Goal: Task Accomplishment & Management: Complete application form

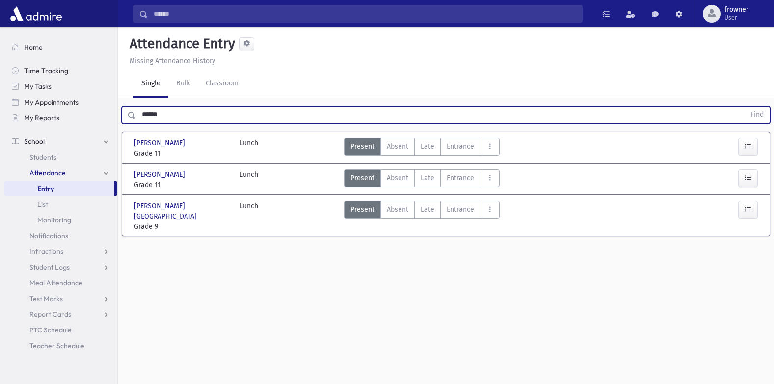
drag, startPoint x: 173, startPoint y: 117, endPoint x: -2, endPoint y: 123, distance: 175.2
click at [0, 123] on html "Search Results Students" at bounding box center [387, 192] width 774 height 384
type input "****"
click at [744, 106] on button "Find" at bounding box center [756, 114] width 25 height 17
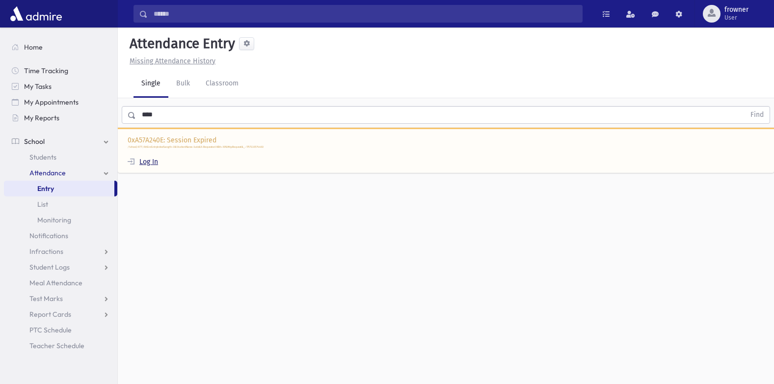
click at [156, 163] on link "Log In" at bounding box center [143, 161] width 30 height 8
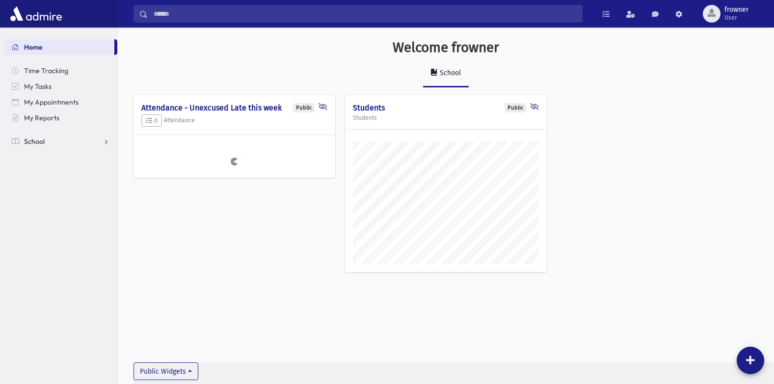
click at [61, 146] on link "School" at bounding box center [60, 141] width 113 height 16
click at [59, 175] on span "Attendance" at bounding box center [47, 172] width 36 height 9
click at [58, 186] on link "Entry" at bounding box center [60, 189] width 113 height 16
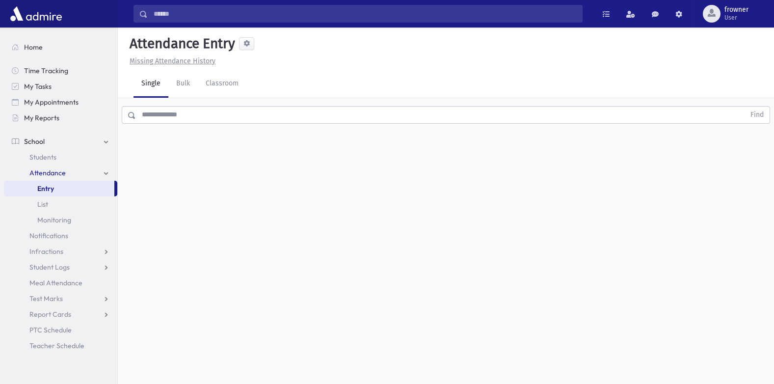
click at [163, 118] on input "text" at bounding box center [440, 115] width 609 height 18
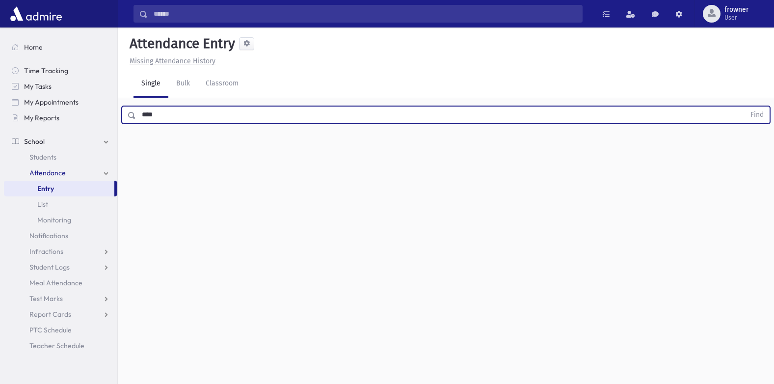
type input "****"
click at [744, 106] on button "Find" at bounding box center [756, 114] width 25 height 17
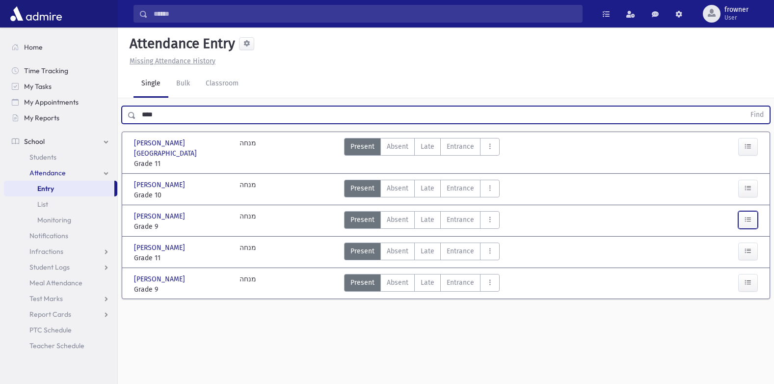
click at [742, 211] on button "button" at bounding box center [748, 220] width 20 height 18
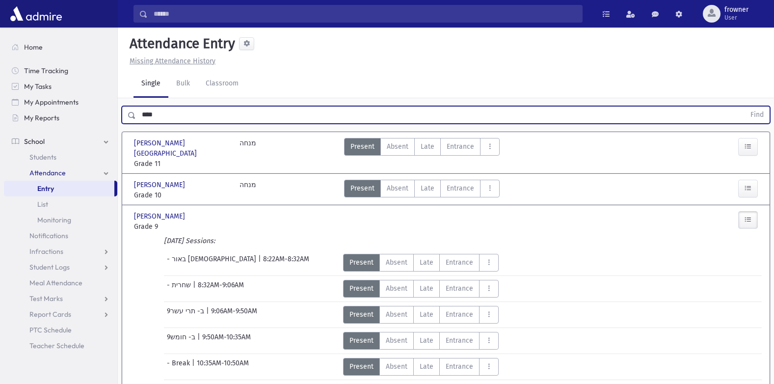
click at [0, 137] on html "Search Results Students" at bounding box center [387, 192] width 774 height 384
click at [157, 118] on input "text" at bounding box center [440, 115] width 609 height 18
type input "*****"
click at [744, 106] on button "Find" at bounding box center [756, 114] width 25 height 17
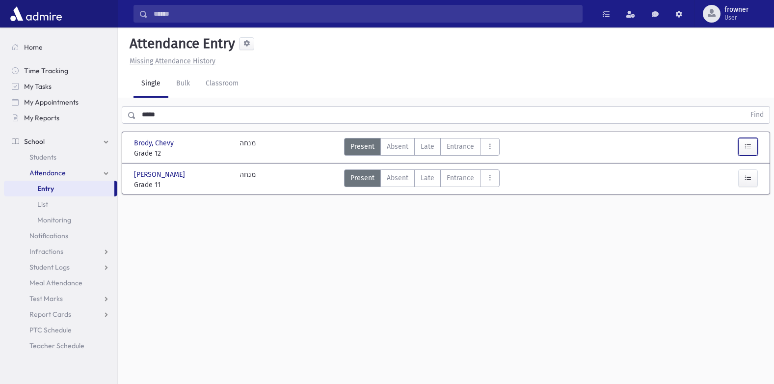
click at [753, 142] on button "button" at bounding box center [748, 147] width 20 height 18
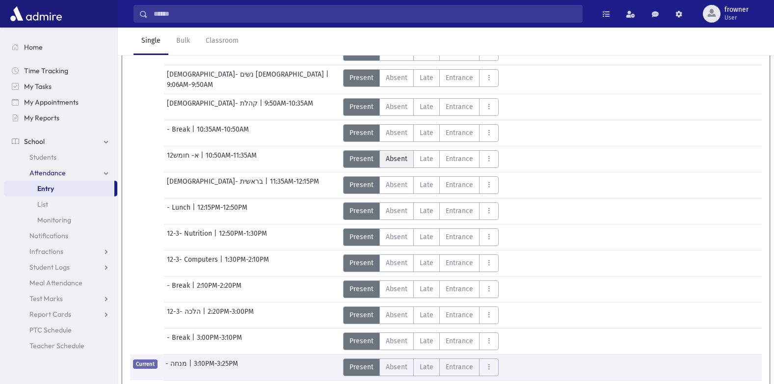
scroll to position [245, 0]
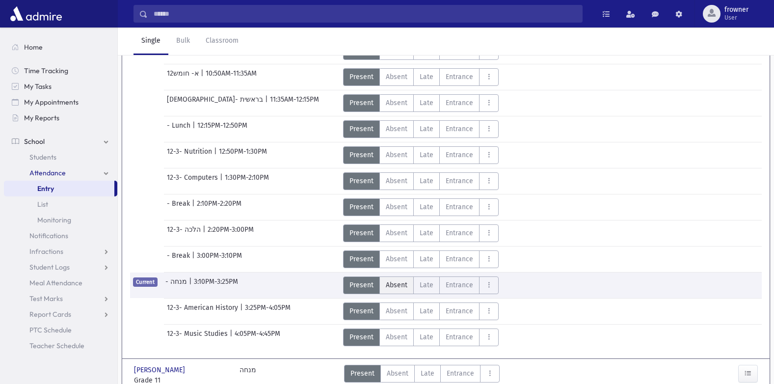
click at [406, 280] on span "Absent" at bounding box center [397, 285] width 22 height 10
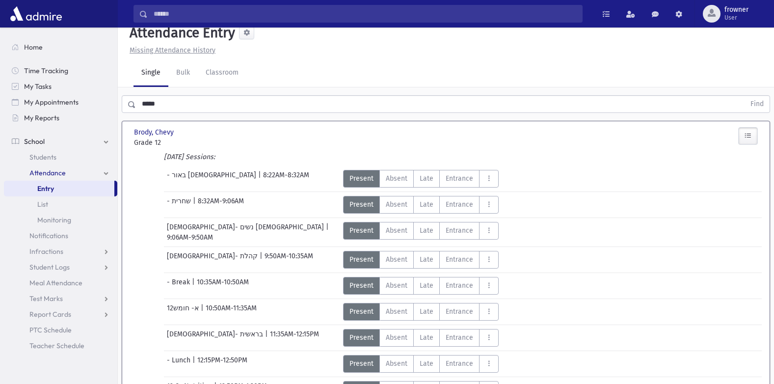
scroll to position [0, 0]
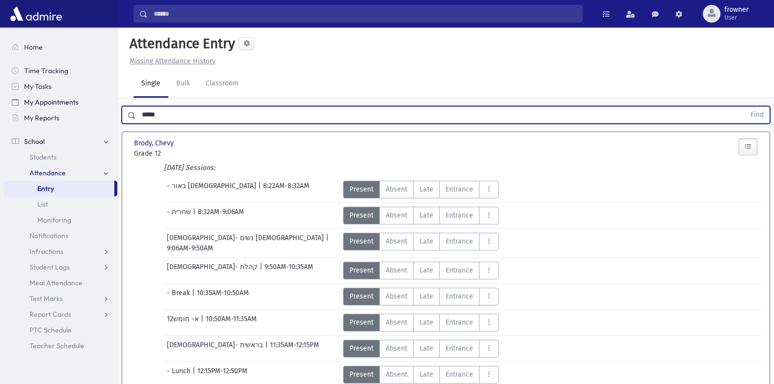
drag, startPoint x: 171, startPoint y: 112, endPoint x: 6, endPoint y: 98, distance: 165.5
click at [0, 103] on html "Search Results Students" at bounding box center [387, 192] width 774 height 384
type input "*"
click at [744, 106] on button "Find" at bounding box center [756, 114] width 25 height 17
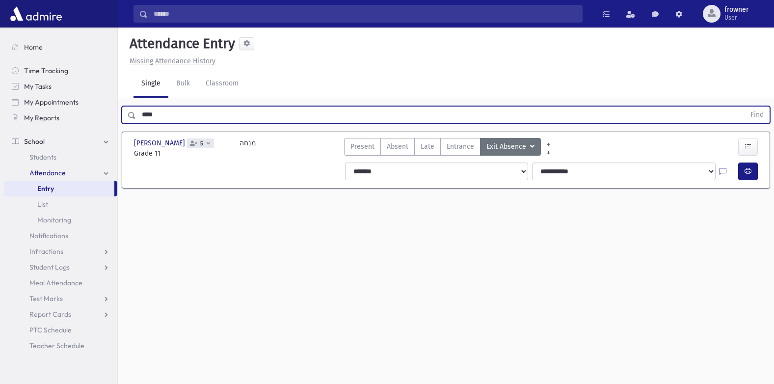
drag, startPoint x: 133, startPoint y: 117, endPoint x: 0, endPoint y: 120, distance: 133.0
click at [0, 124] on html "Search Results Students" at bounding box center [387, 192] width 774 height 384
click at [744, 106] on button "Find" at bounding box center [756, 114] width 25 height 17
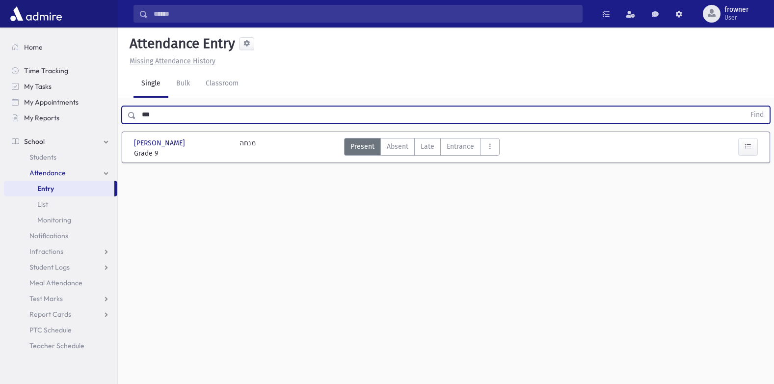
drag, startPoint x: 178, startPoint y: 115, endPoint x: 1, endPoint y: 110, distance: 176.2
click at [1, 110] on div "Search Results Students" at bounding box center [387, 203] width 774 height 406
click at [744, 106] on button "Find" at bounding box center [756, 114] width 25 height 17
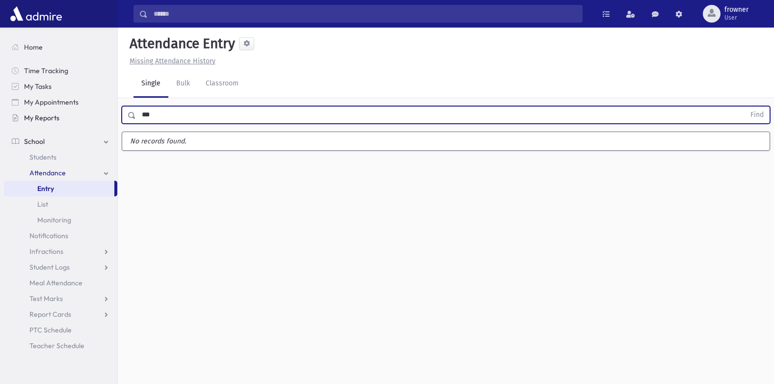
drag, startPoint x: 168, startPoint y: 115, endPoint x: 101, endPoint y: 115, distance: 66.7
click at [101, 115] on div "Search Results Students" at bounding box center [387, 203] width 774 height 406
type input "***"
click at [744, 106] on button "Find" at bounding box center [756, 114] width 25 height 17
drag, startPoint x: 185, startPoint y: 116, endPoint x: -2, endPoint y: 171, distance: 194.7
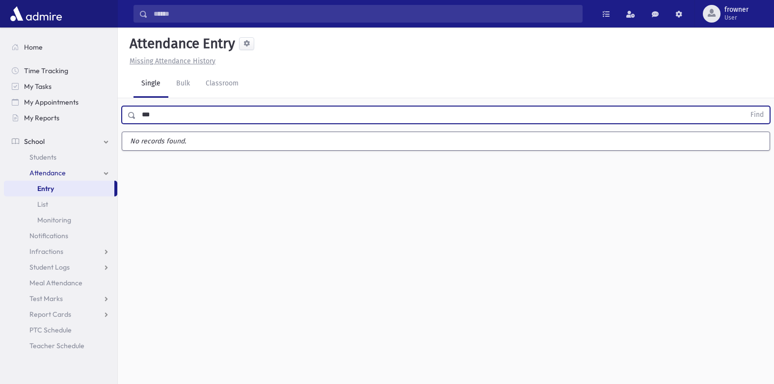
click at [0, 171] on html "Search Results Students" at bounding box center [387, 192] width 774 height 384
type input "******"
click at [744, 106] on button "Find" at bounding box center [756, 114] width 25 height 17
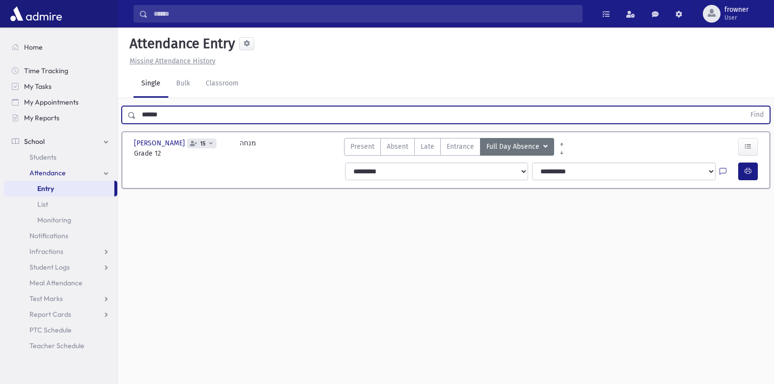
drag, startPoint x: 184, startPoint y: 118, endPoint x: -2, endPoint y: 146, distance: 188.1
click at [0, 146] on html "Search Results Students" at bounding box center [387, 192] width 774 height 384
click at [744, 106] on button "Find" at bounding box center [756, 114] width 25 height 17
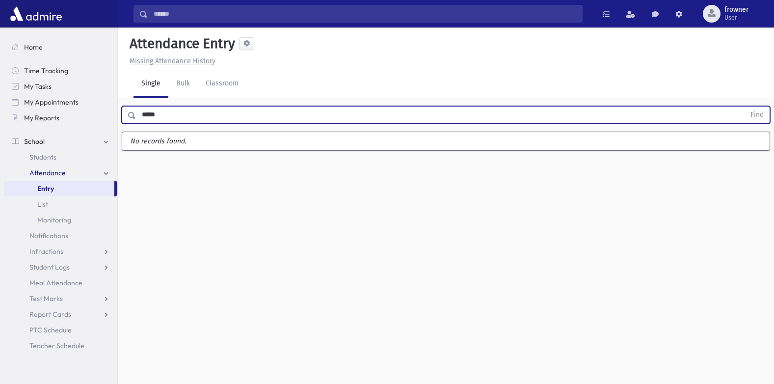
type input "*****"
click at [744, 106] on button "Find" at bounding box center [756, 114] width 25 height 17
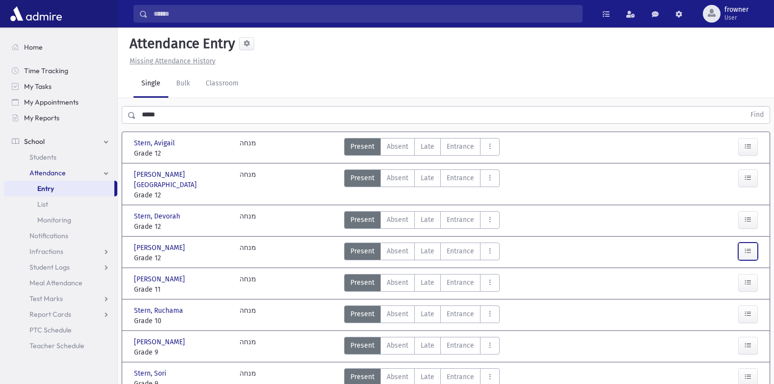
click at [740, 242] on button "button" at bounding box center [748, 251] width 20 height 18
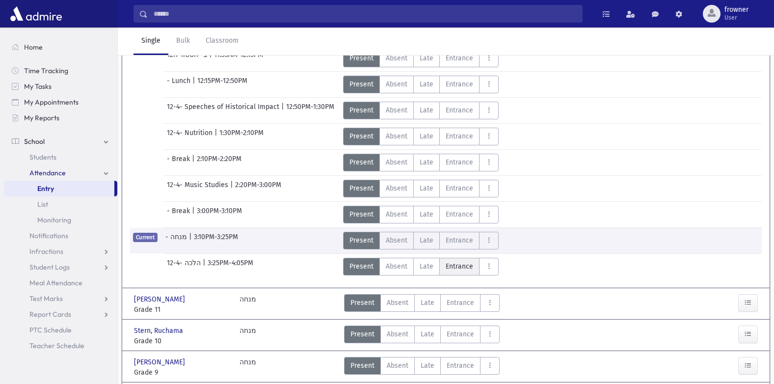
scroll to position [392, 0]
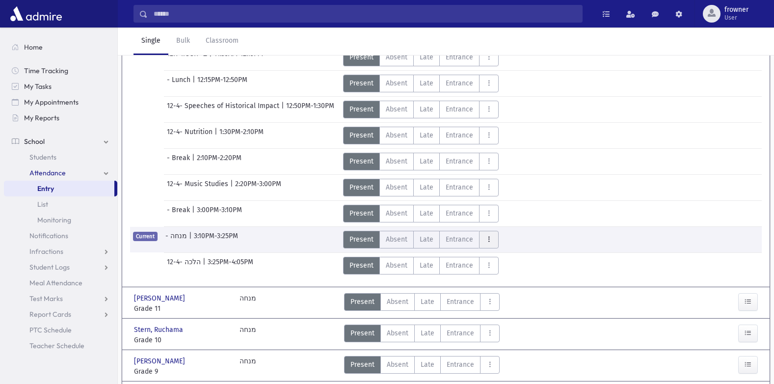
click at [487, 235] on icon "AttTypes" at bounding box center [488, 239] width 7 height 8
click at [400, 234] on span "Absent" at bounding box center [397, 239] width 22 height 10
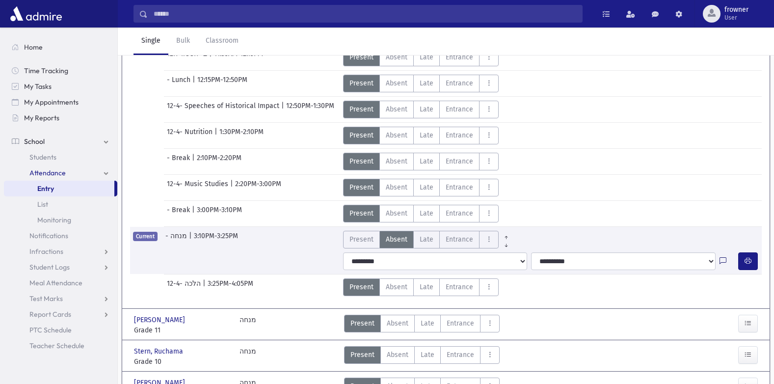
click at [724, 257] on icon at bounding box center [722, 261] width 7 height 8
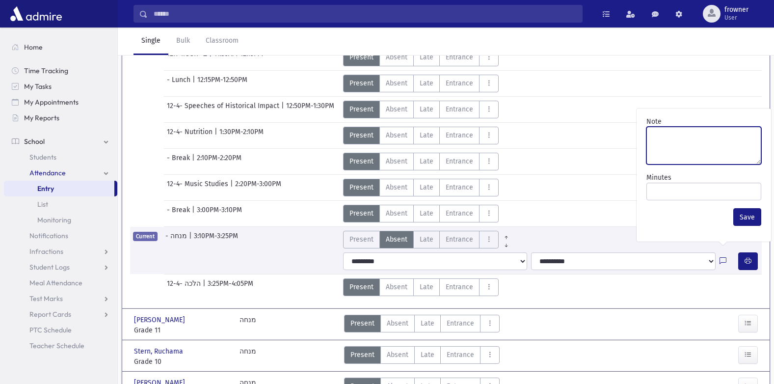
click at [675, 155] on textarea "Note" at bounding box center [703, 146] width 115 height 38
type textarea "**********"
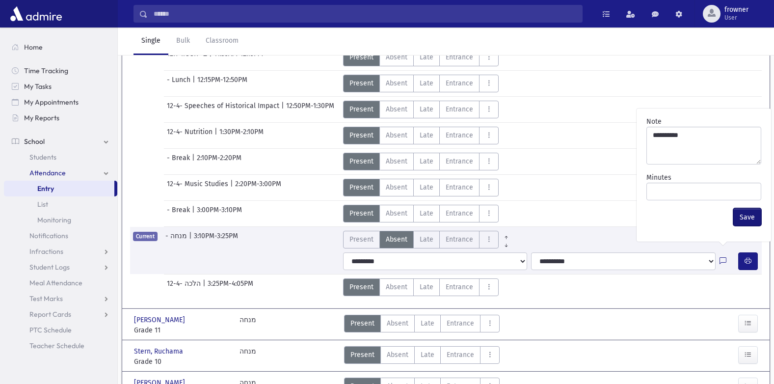
click at [751, 216] on button "Save" at bounding box center [747, 217] width 28 height 18
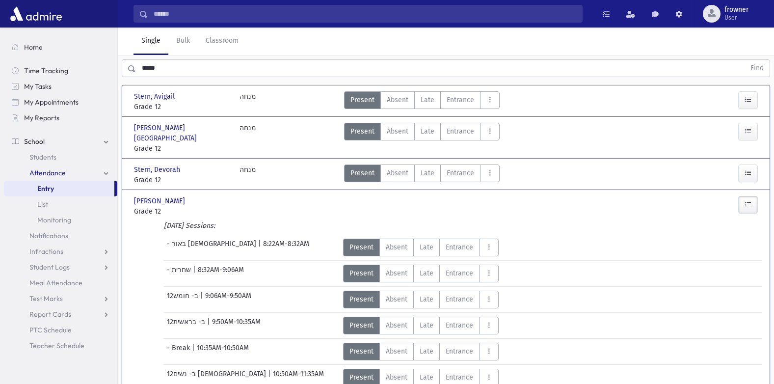
scroll to position [0, 0]
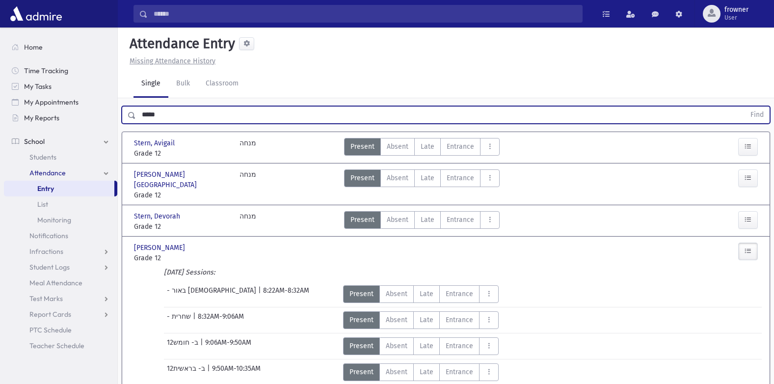
drag, startPoint x: 143, startPoint y: 113, endPoint x: 0, endPoint y: 130, distance: 143.7
click at [0, 130] on html "Search Results Students" at bounding box center [387, 192] width 774 height 384
type input "****"
click at [744, 106] on button "Find" at bounding box center [756, 114] width 25 height 17
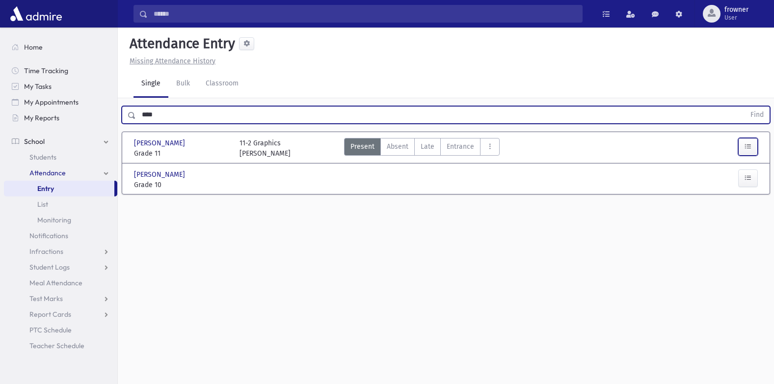
click at [747, 148] on icon "button" at bounding box center [747, 146] width 7 height 8
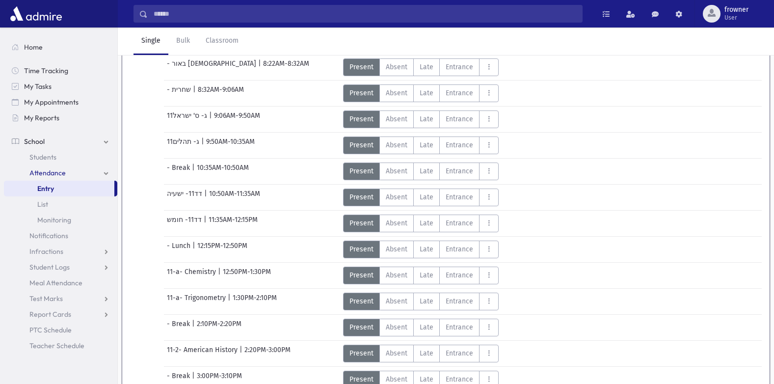
scroll to position [245, 0]
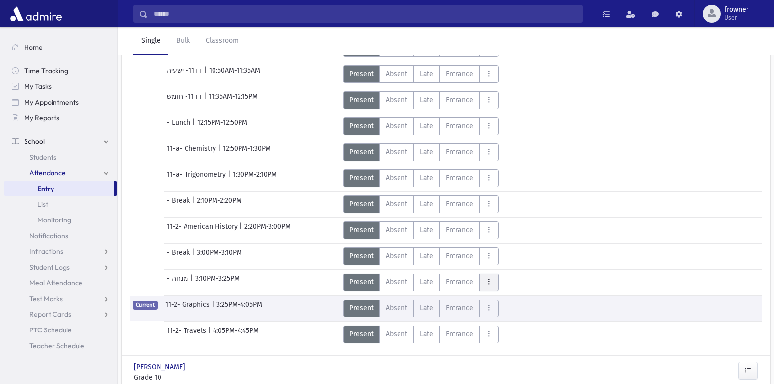
click at [480, 284] on button "AttTypes" at bounding box center [489, 282] width 20 height 18
click at [394, 280] on span "Absent" at bounding box center [397, 282] width 22 height 10
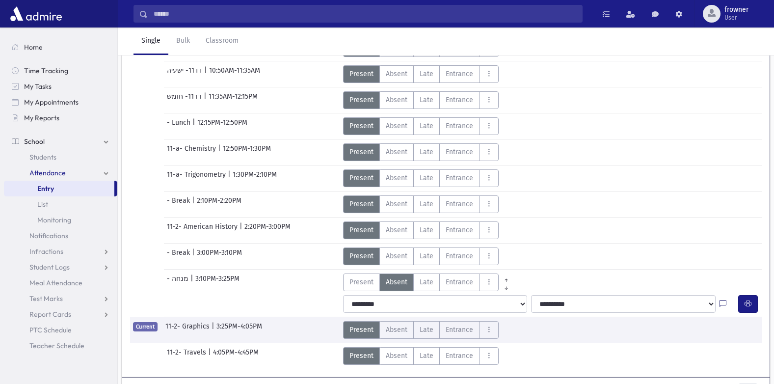
click at [724, 304] on icon at bounding box center [722, 304] width 7 height 8
click at [683, 194] on textarea "Note" at bounding box center [703, 199] width 115 height 38
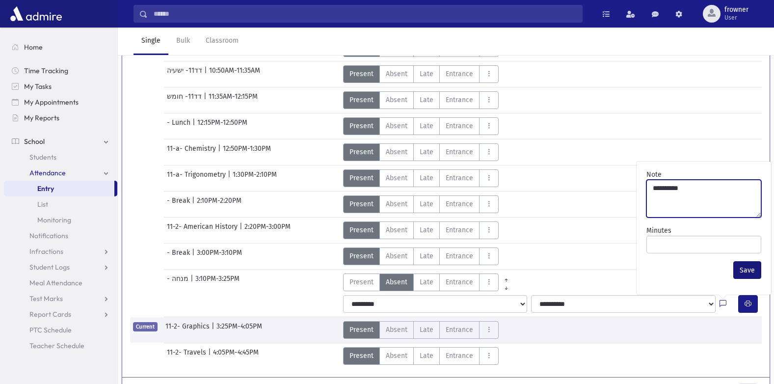
type textarea "**********"
click at [750, 270] on button "Save" at bounding box center [747, 270] width 28 height 18
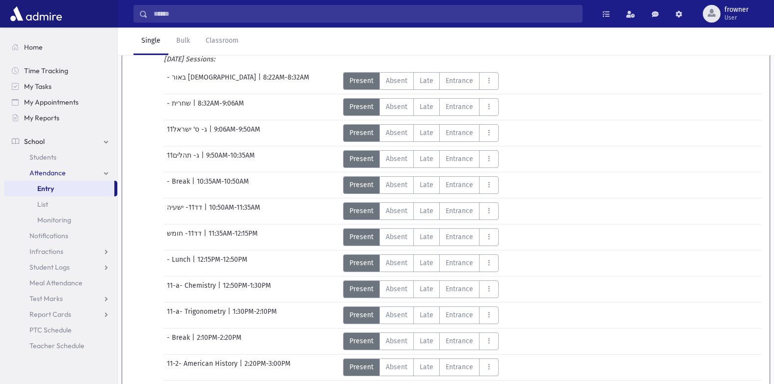
scroll to position [0, 0]
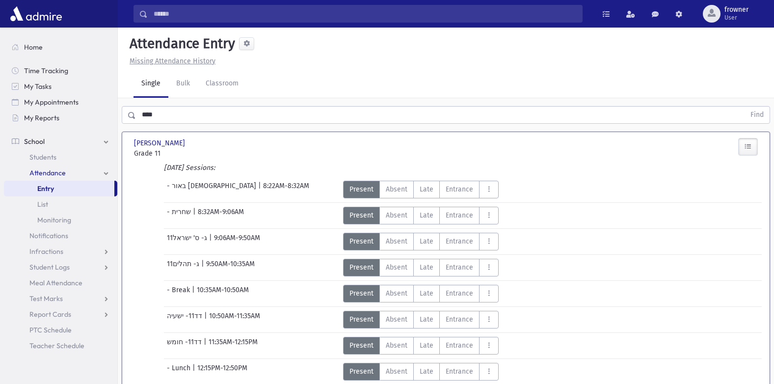
drag, startPoint x: 160, startPoint y: 124, endPoint x: 153, endPoint y: 117, distance: 10.4
click at [148, 123] on div "**** Find" at bounding box center [446, 112] width 656 height 29
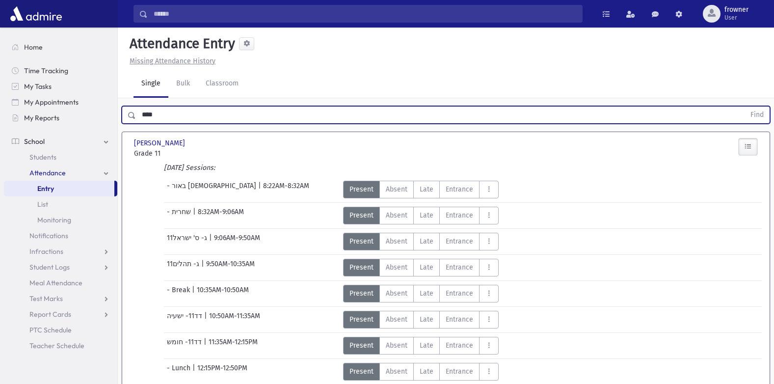
drag, startPoint x: 162, startPoint y: 110, endPoint x: 0, endPoint y: 114, distance: 161.9
click at [0, 114] on html "Search Results Students" at bounding box center [387, 192] width 774 height 384
type input "****"
click at [744, 106] on button "Find" at bounding box center [756, 114] width 25 height 17
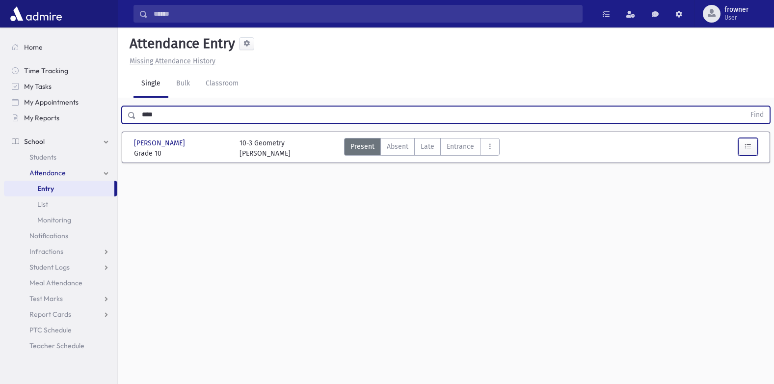
click at [752, 154] on button "button" at bounding box center [748, 147] width 20 height 18
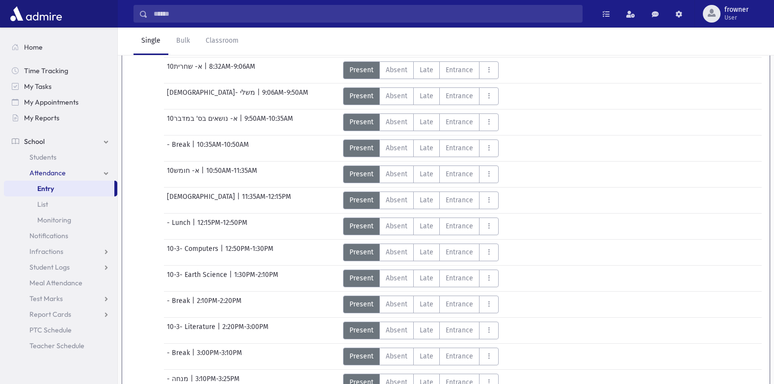
scroll to position [218, 0]
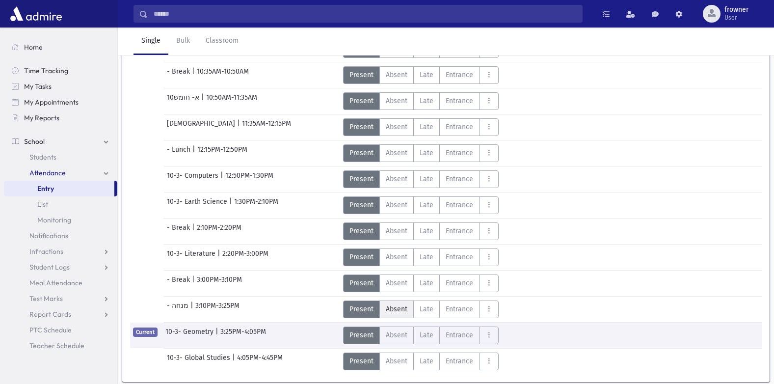
click at [386, 301] on label "Absent A" at bounding box center [396, 309] width 34 height 18
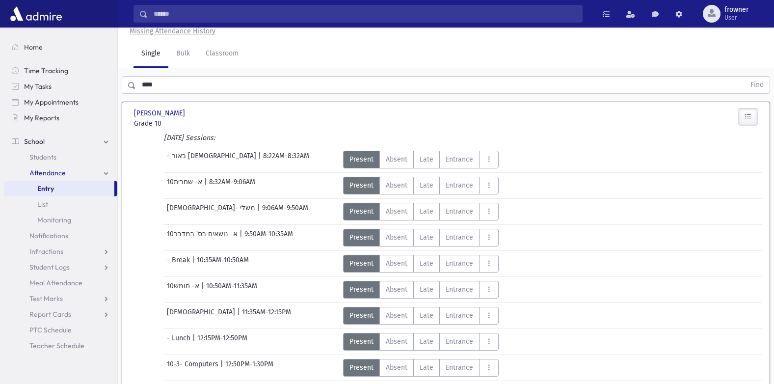
scroll to position [0, 0]
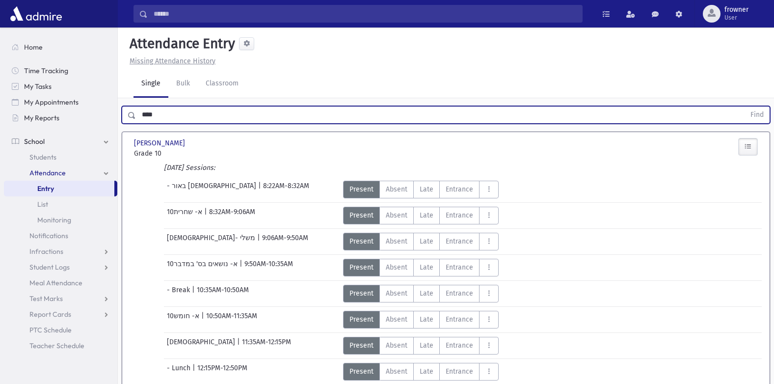
drag, startPoint x: 171, startPoint y: 127, endPoint x: 0, endPoint y: 136, distance: 171.0
click at [0, 138] on html "Search Results Students" at bounding box center [387, 192] width 774 height 384
click at [744, 106] on button "Find" at bounding box center [756, 114] width 25 height 17
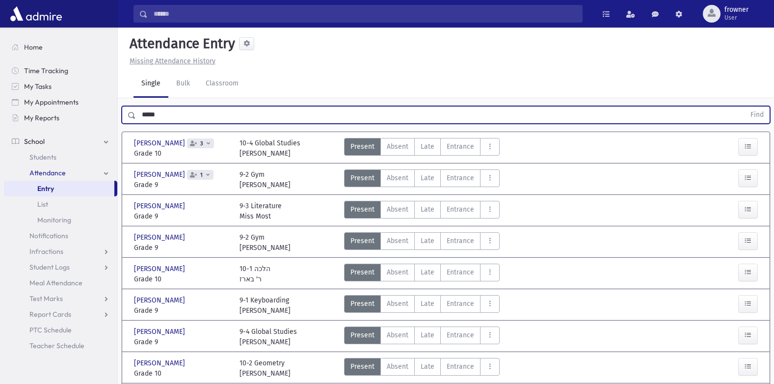
drag, startPoint x: 125, startPoint y: 118, endPoint x: -2, endPoint y: 151, distance: 130.6
click at [0, 151] on html "Search Results Students" at bounding box center [387, 192] width 774 height 384
type input "****"
click at [744, 106] on button "Find" at bounding box center [756, 114] width 25 height 17
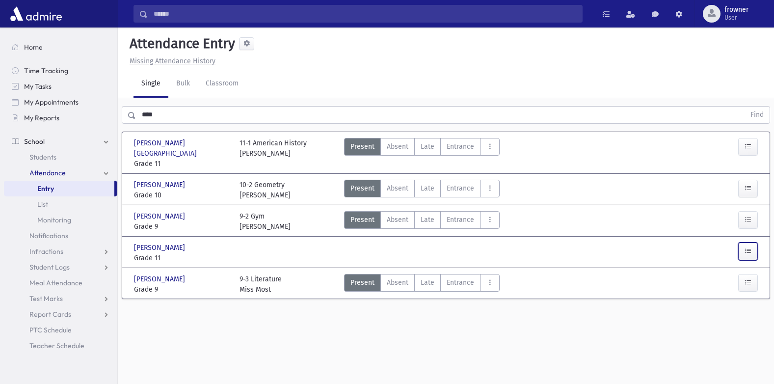
click at [756, 244] on button "button" at bounding box center [748, 251] width 20 height 18
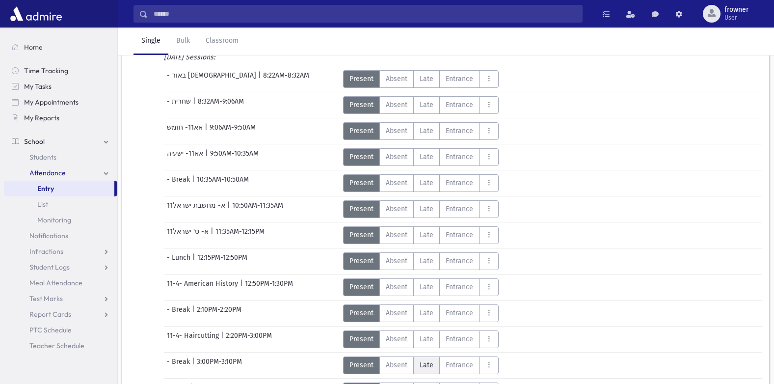
scroll to position [294, 0]
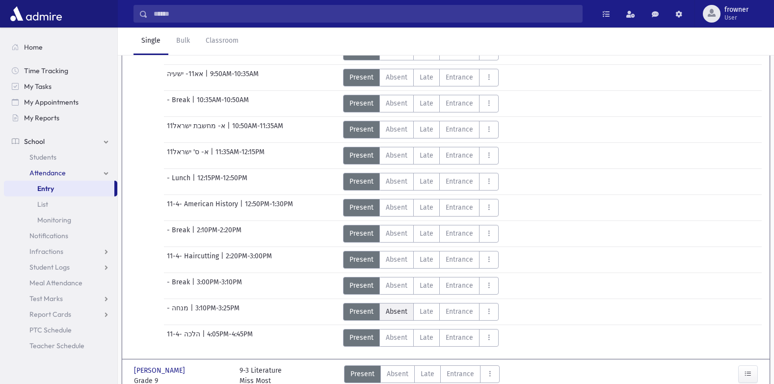
click at [396, 306] on span "Absent" at bounding box center [397, 311] width 22 height 10
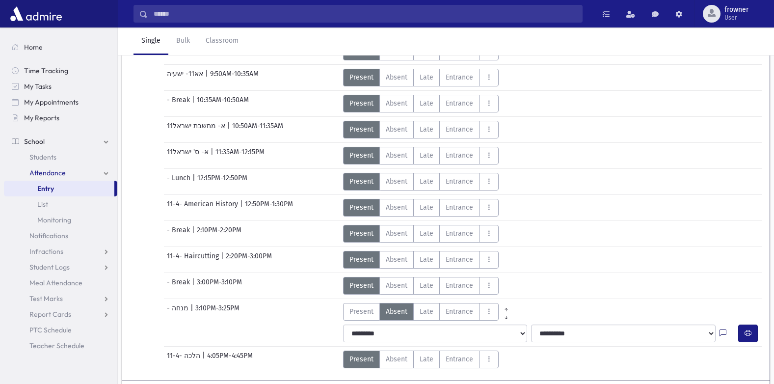
click at [719, 329] on icon at bounding box center [722, 333] width 7 height 8
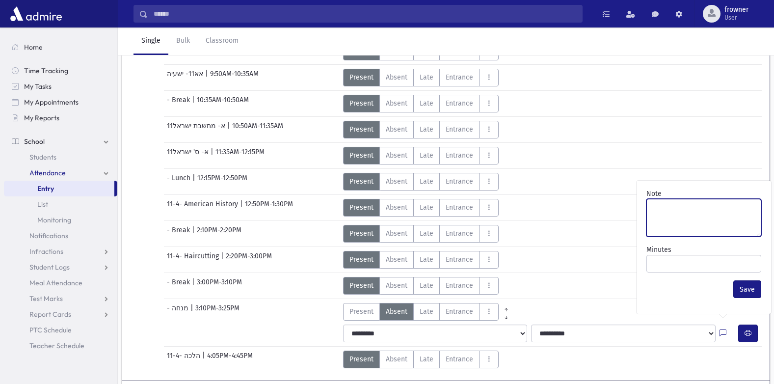
paste textarea "*"
click at [714, 223] on textarea "Note" at bounding box center [703, 218] width 115 height 38
type textarea "**********"
click at [744, 289] on button "Save" at bounding box center [747, 289] width 28 height 18
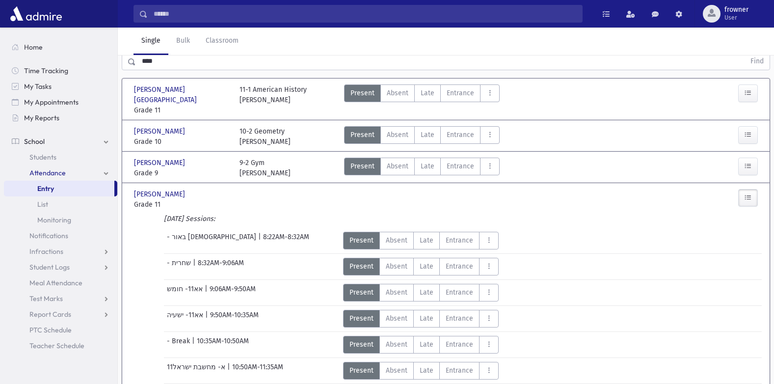
scroll to position [0, 0]
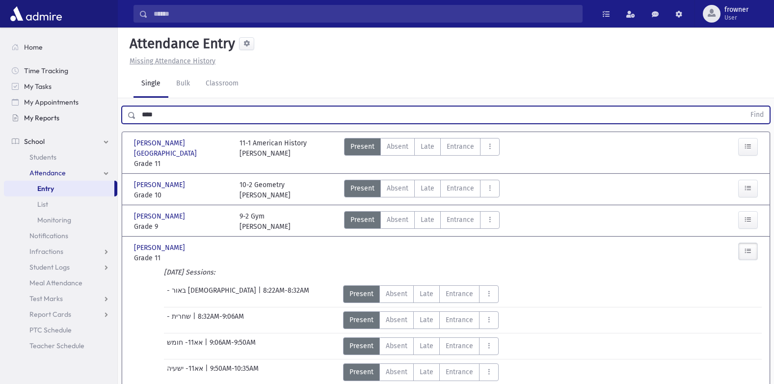
drag, startPoint x: 177, startPoint y: 114, endPoint x: 81, endPoint y: 116, distance: 95.7
click at [93, 111] on div "Search Results Students" at bounding box center [387, 371] width 774 height 742
click at [199, 116] on input "text" at bounding box center [440, 115] width 609 height 18
type input "*****"
click at [744, 106] on button "Find" at bounding box center [756, 114] width 25 height 17
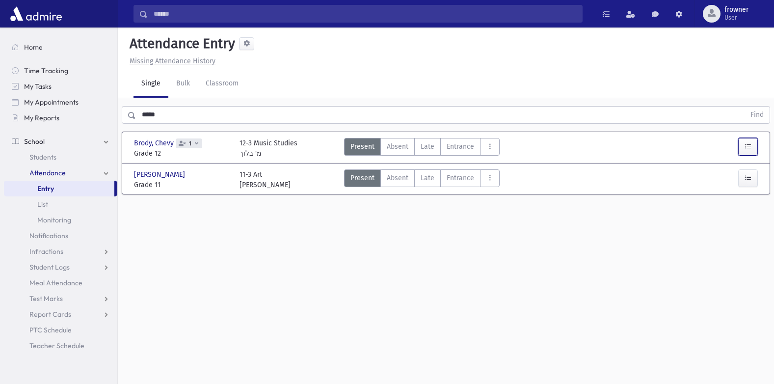
click at [753, 149] on button "button" at bounding box center [748, 147] width 20 height 18
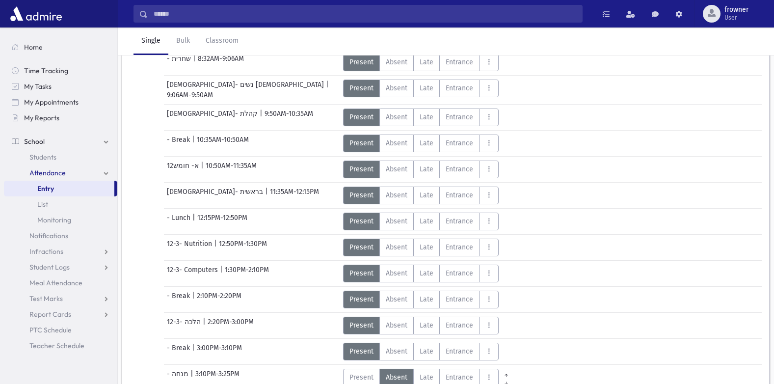
scroll to position [245, 0]
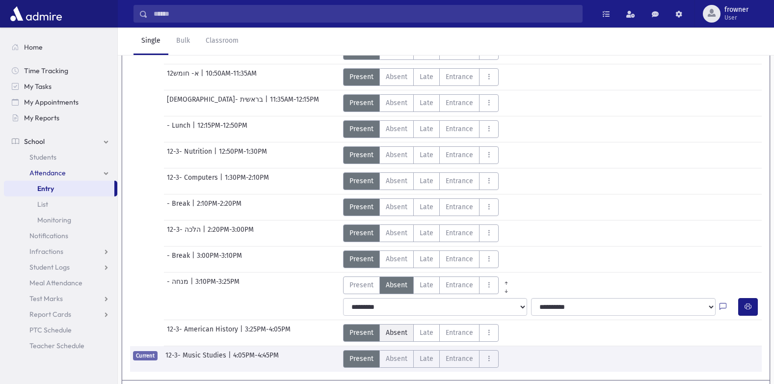
click at [395, 327] on span "Absent" at bounding box center [397, 332] width 22 height 10
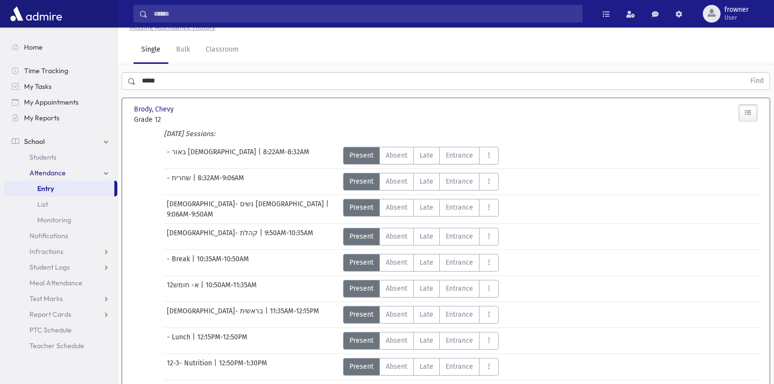
scroll to position [0, 0]
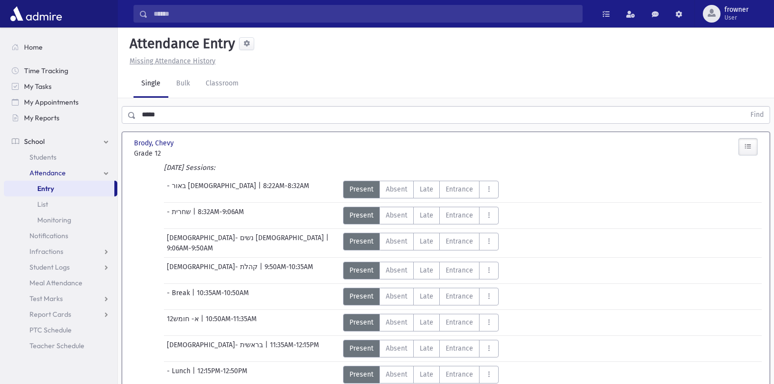
drag, startPoint x: 177, startPoint y: 114, endPoint x: -2, endPoint y: 165, distance: 186.2
click at [0, 165] on html "Search Results Students" at bounding box center [387, 192] width 774 height 384
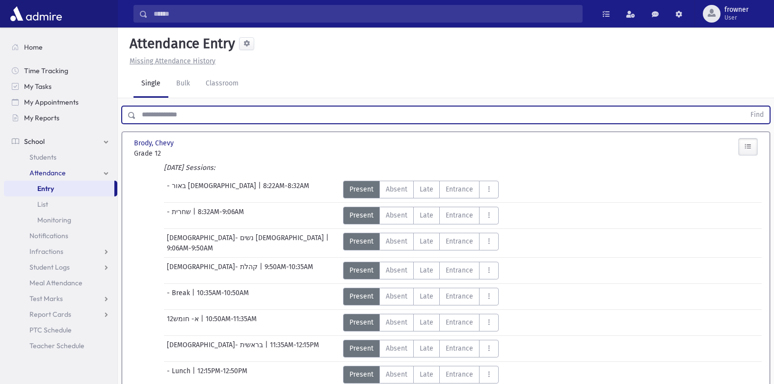
click at [174, 114] on input "text" at bounding box center [440, 115] width 609 height 18
click at [744, 106] on button "Find" at bounding box center [756, 114] width 25 height 17
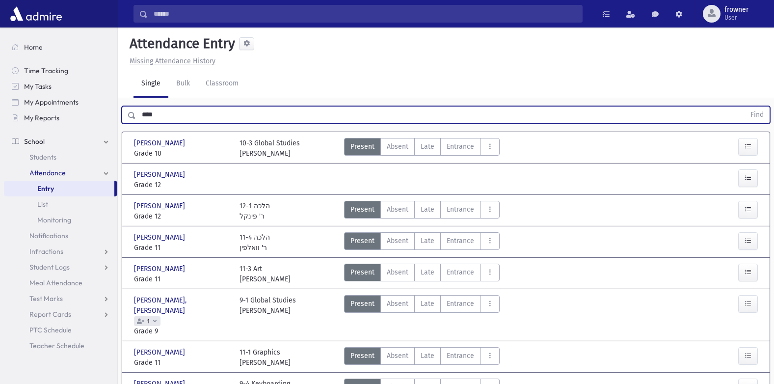
drag, startPoint x: 169, startPoint y: 112, endPoint x: 183, endPoint y: 106, distance: 15.2
click at [43, 126] on div "Search Results Students" at bounding box center [387, 282] width 774 height 565
type input "****"
click at [744, 106] on button "Find" at bounding box center [756, 114] width 25 height 17
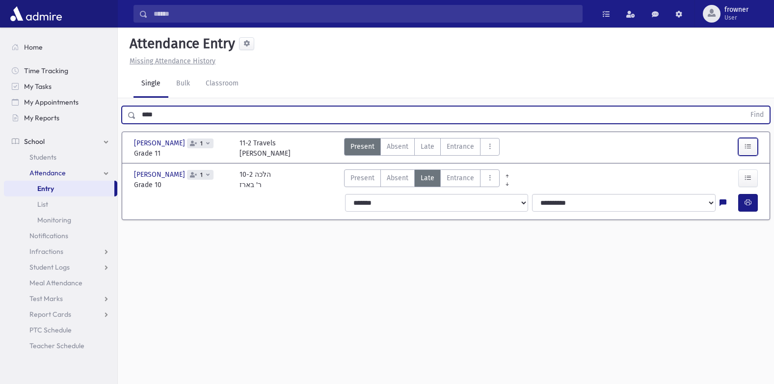
click at [741, 150] on button "button" at bounding box center [748, 147] width 20 height 18
